Goal: Information Seeking & Learning: Learn about a topic

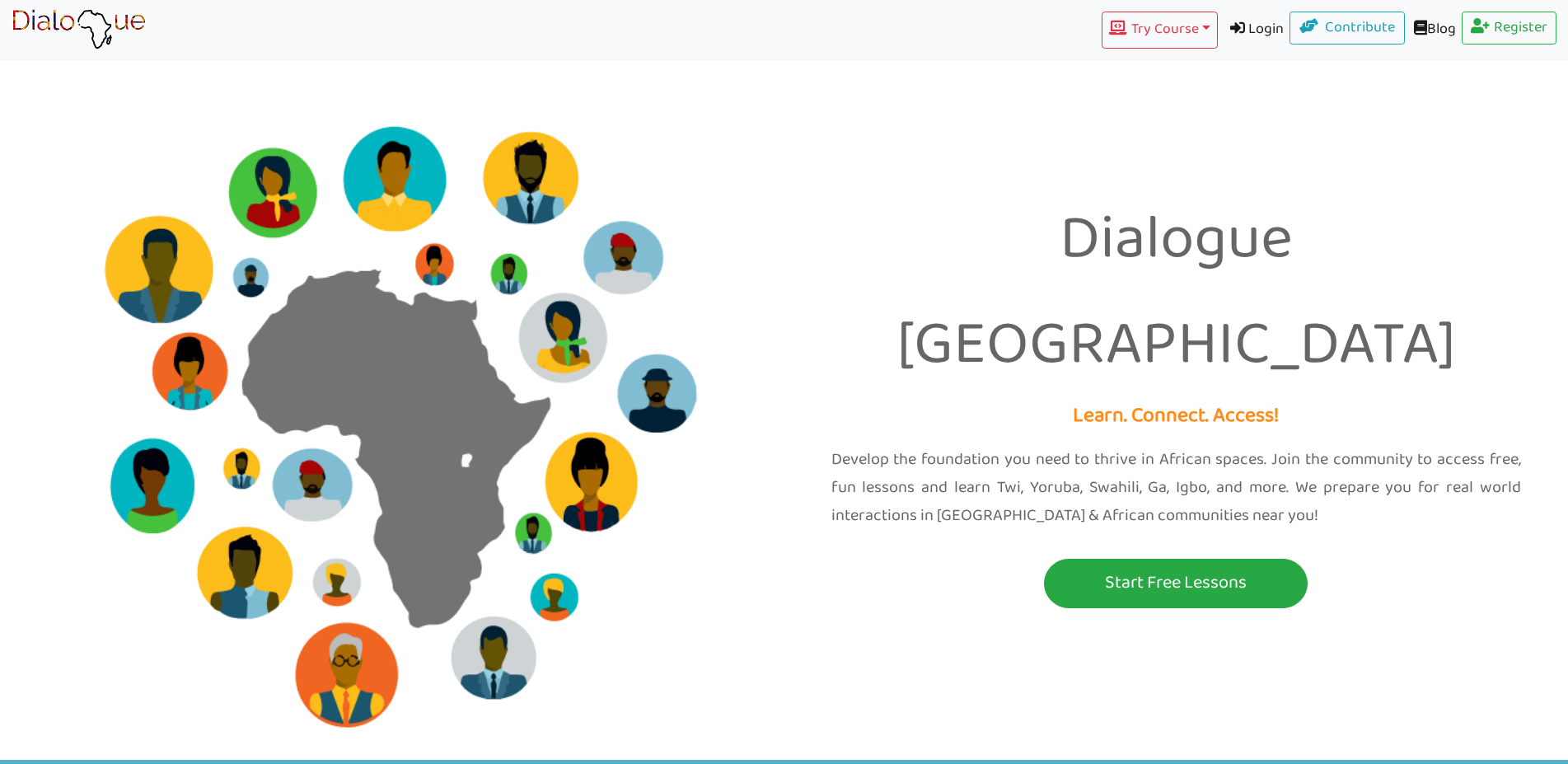
scroll to position [1244, 0]
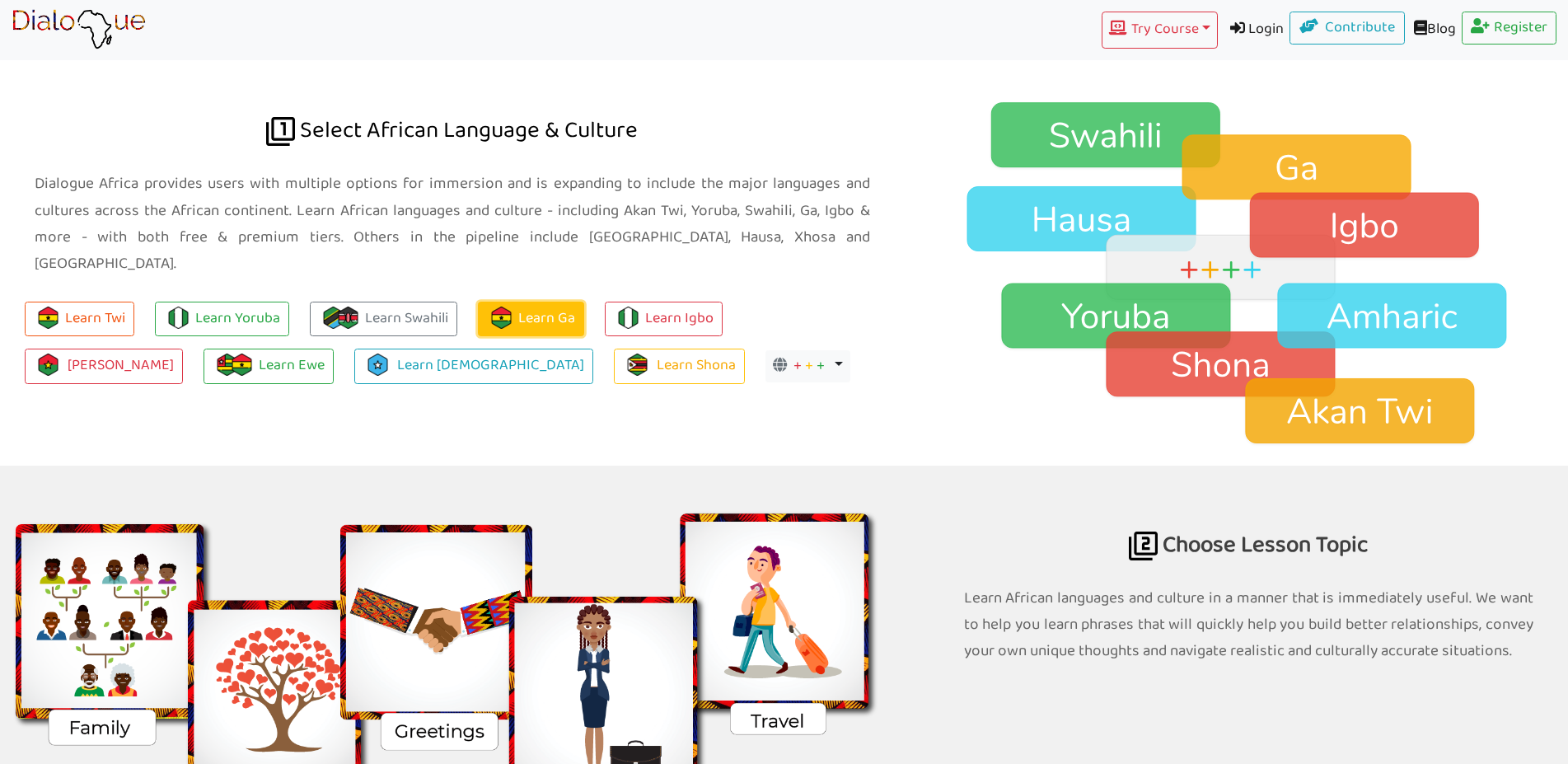
click at [536, 301] on link "Learn Ga" at bounding box center [531, 319] width 106 height 36
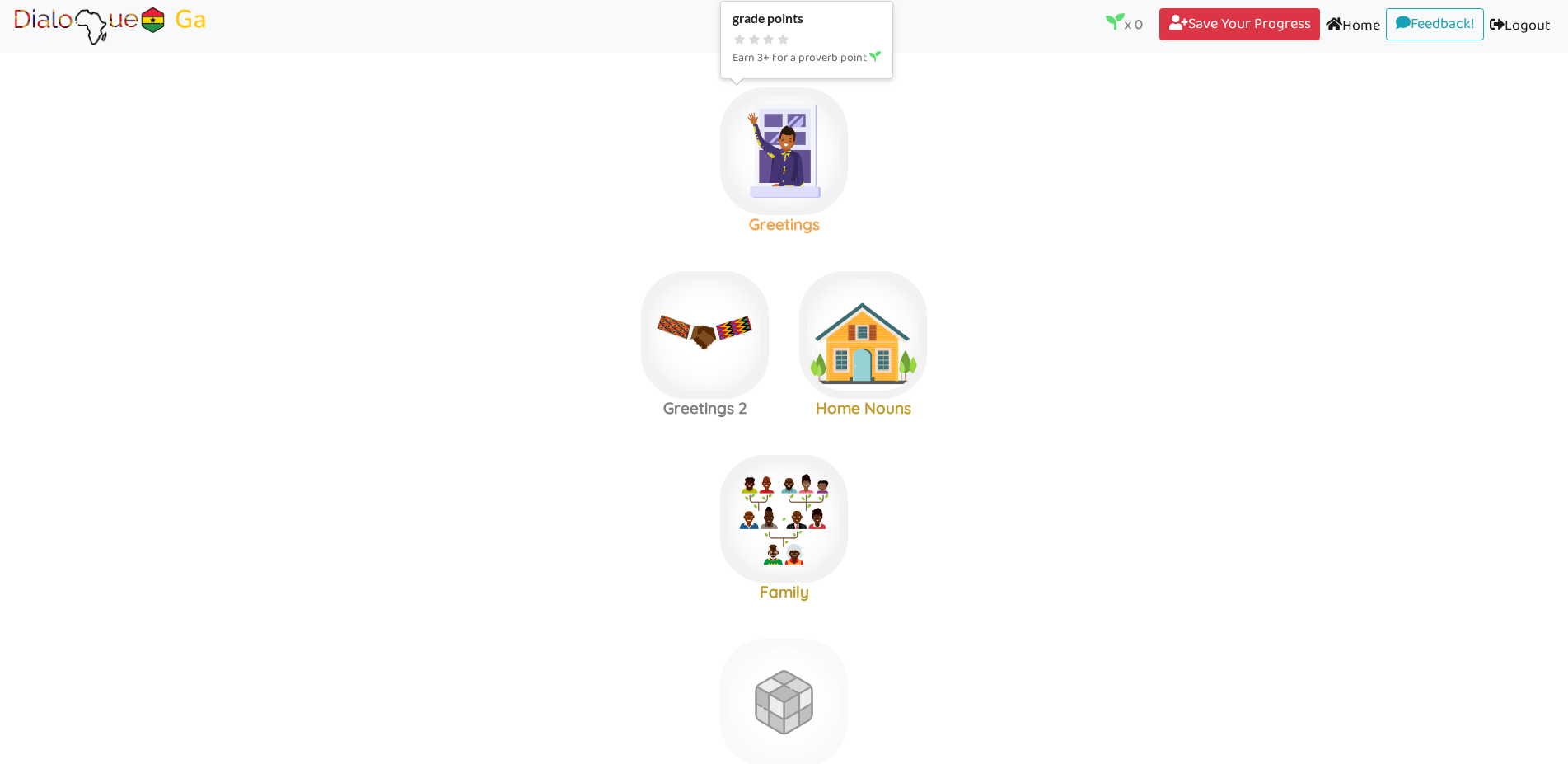
click at [770, 165] on img at bounding box center [784, 152] width 128 height 128
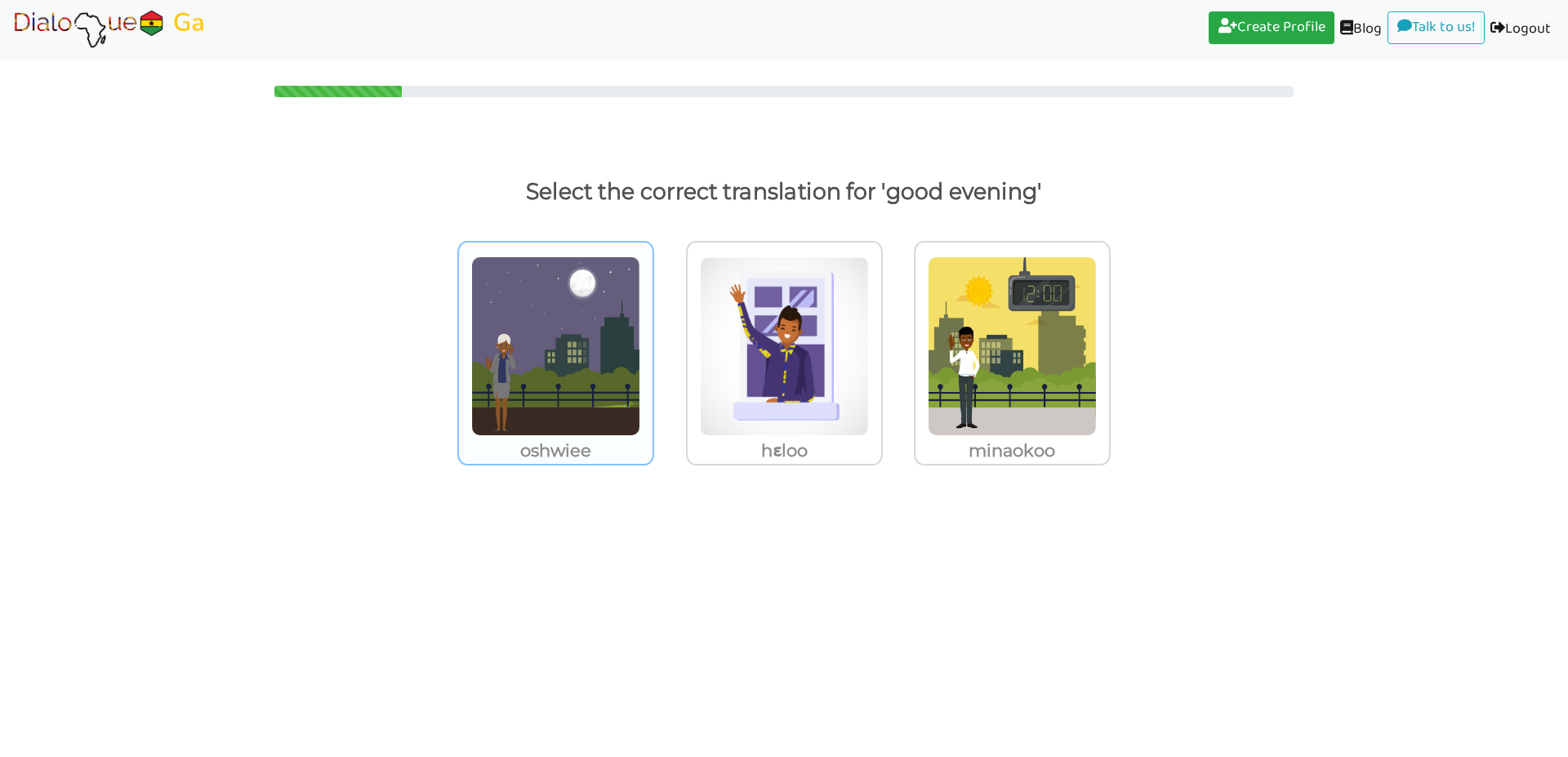
click at [579, 361] on img at bounding box center [555, 346] width 169 height 180
click at [652, 343] on input "oshwiee" at bounding box center [658, 336] width 12 height 12
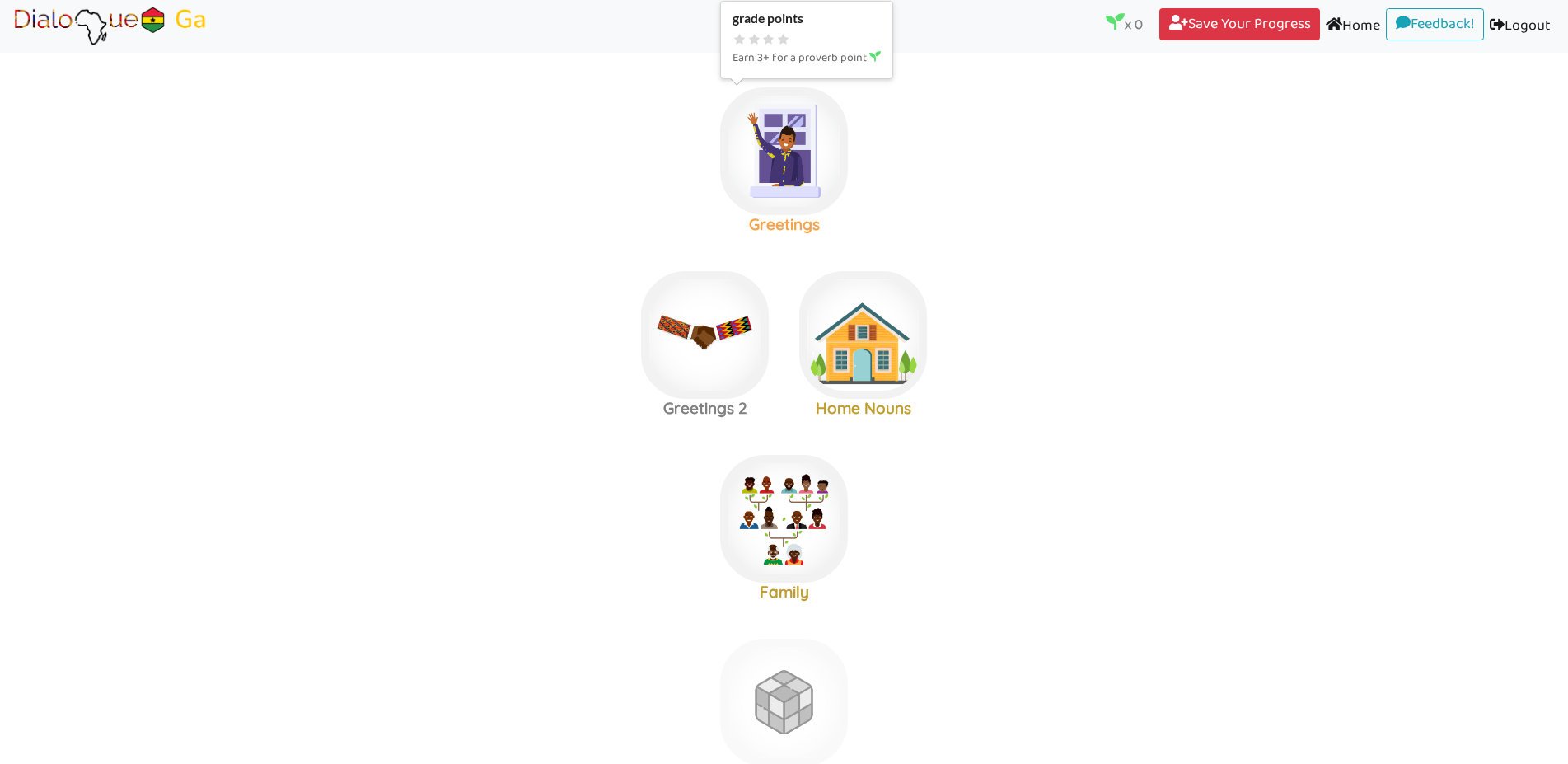
click at [790, 158] on img at bounding box center [784, 152] width 128 height 128
